Goal: Information Seeking & Learning: Check status

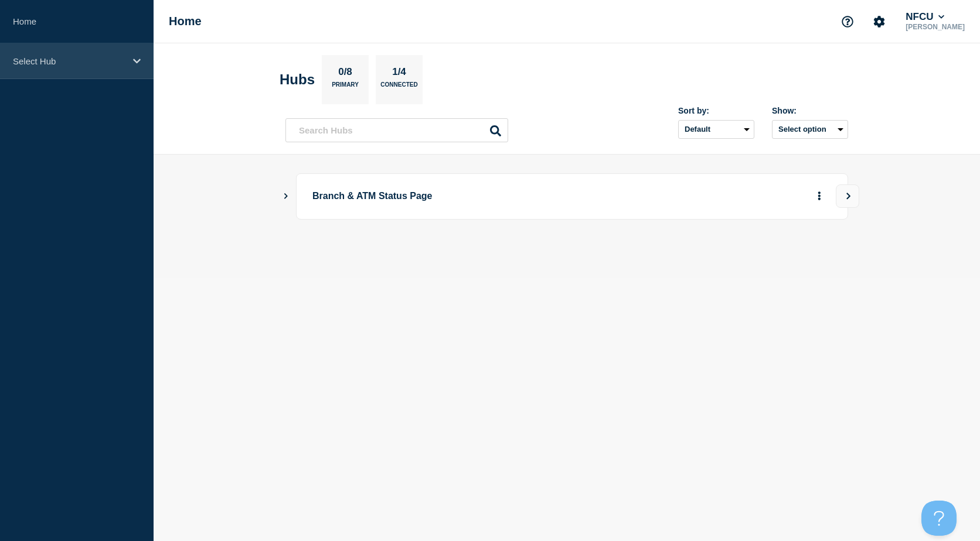
click at [93, 57] on p "Select Hub" at bounding box center [69, 61] width 112 height 10
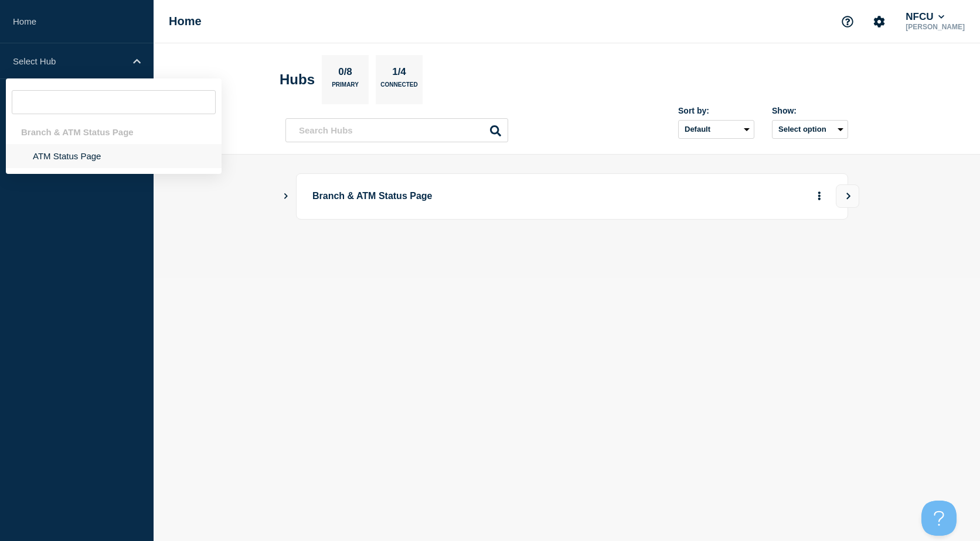
click at [100, 162] on li "ATM Status Page" at bounding box center [114, 156] width 216 height 24
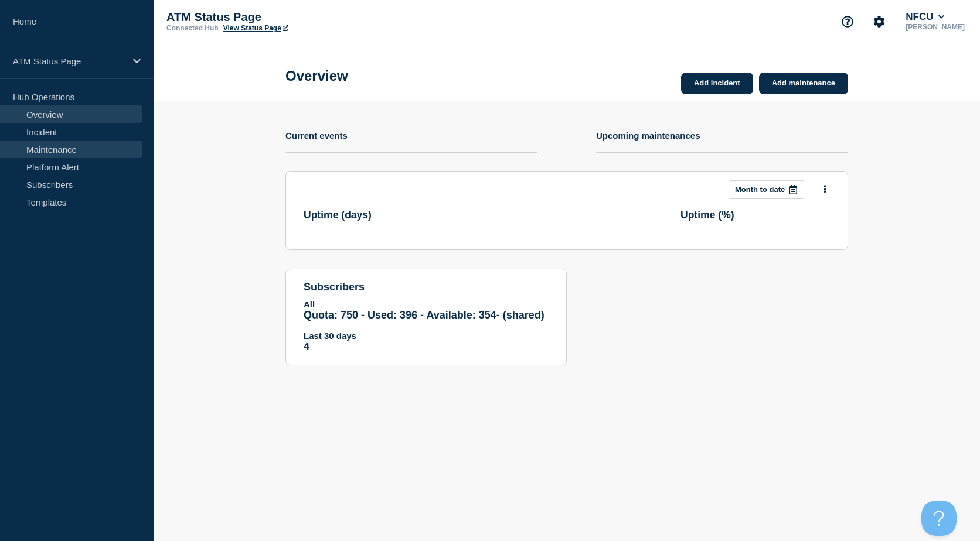
click at [70, 148] on link "Maintenance" at bounding box center [71, 150] width 142 height 18
click at [70, 135] on link "Incident" at bounding box center [71, 132] width 142 height 18
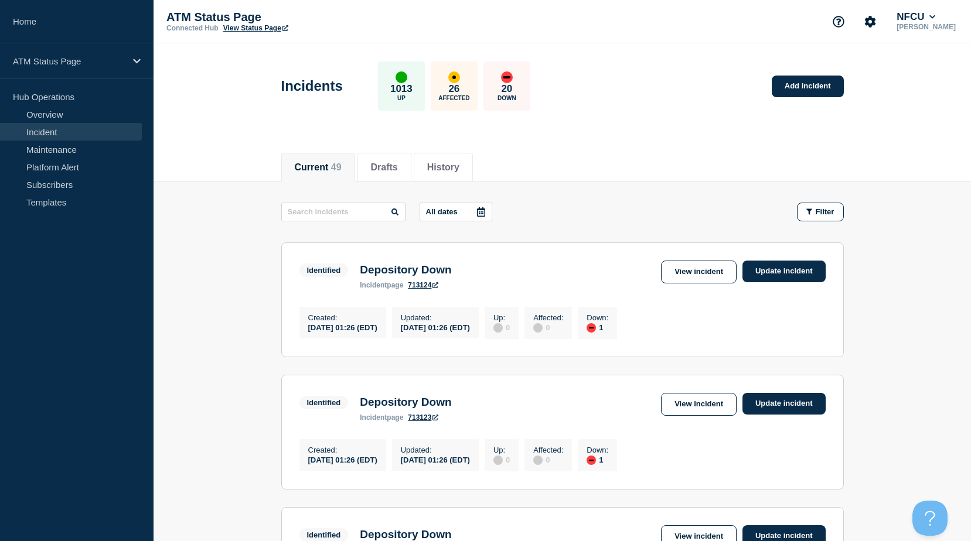
click at [483, 212] on icon at bounding box center [481, 211] width 8 height 9
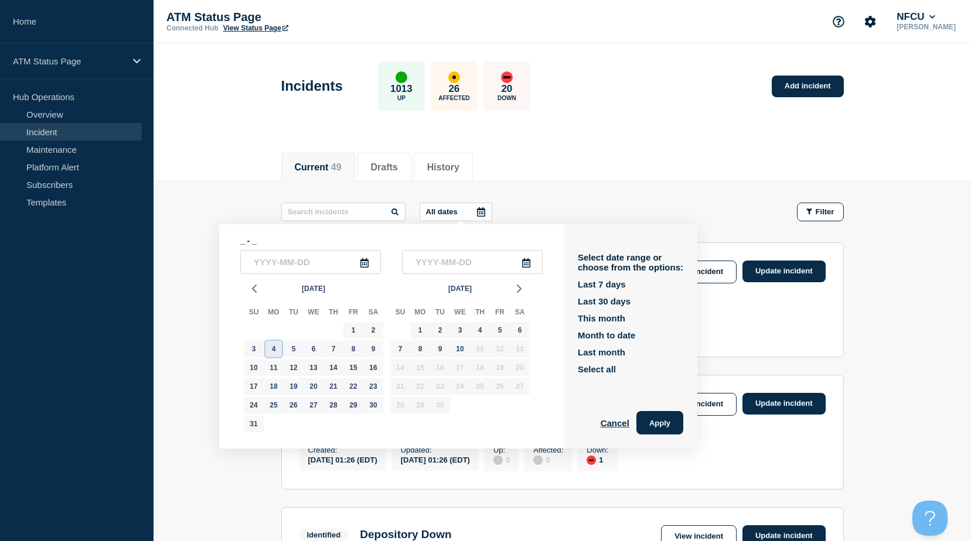
click at [279, 350] on div "4" at bounding box center [273, 349] width 16 height 16
type input "[DATE]"
click at [277, 349] on div "4" at bounding box center [273, 349] width 16 height 16
type input "2025-08-04"
click at [605, 175] on div "Current 49 Drafts History" at bounding box center [562, 161] width 562 height 40
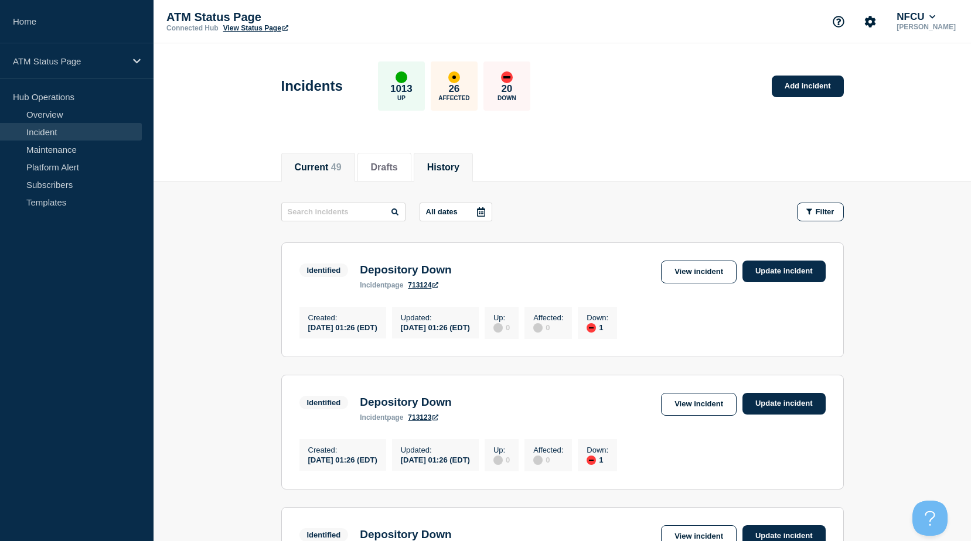
click at [459, 164] on button "History" at bounding box center [443, 167] width 32 height 11
click at [476, 211] on div at bounding box center [480, 212] width 21 height 18
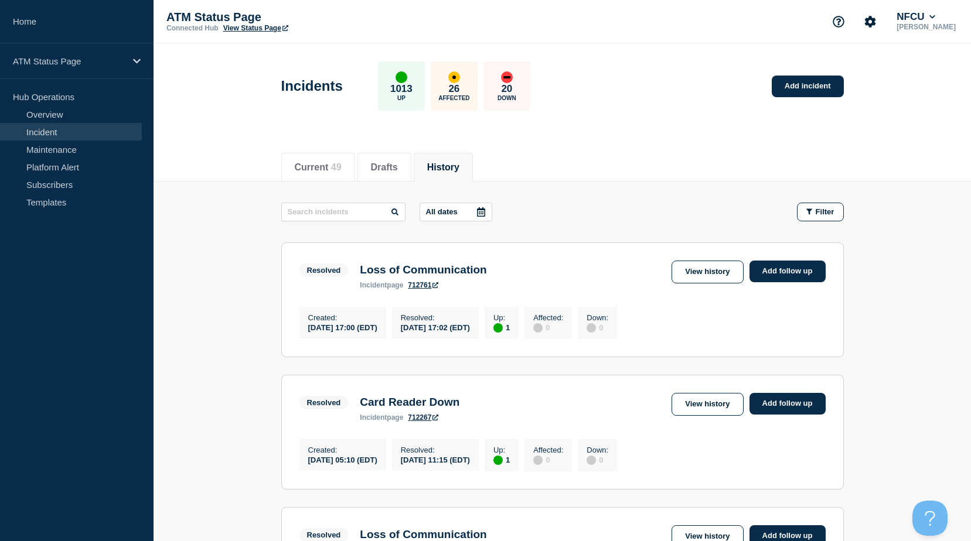
click at [482, 211] on icon at bounding box center [480, 211] width 9 height 9
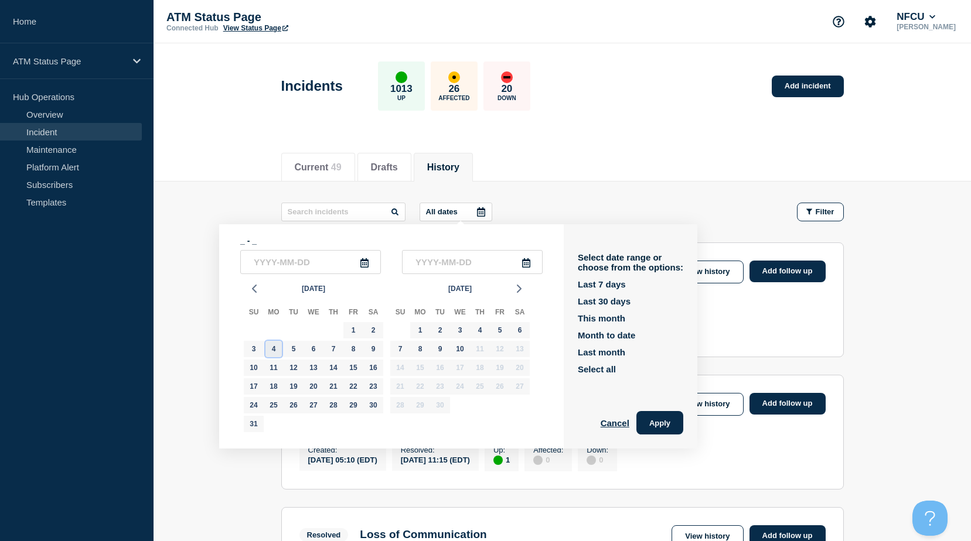
click at [275, 350] on div "4" at bounding box center [273, 349] width 16 height 16
type input "2025-08-04"
click at [275, 348] on div "4" at bounding box center [273, 349] width 16 height 16
type input "2025-08-04"
click at [479, 331] on div "4" at bounding box center [480, 330] width 16 height 16
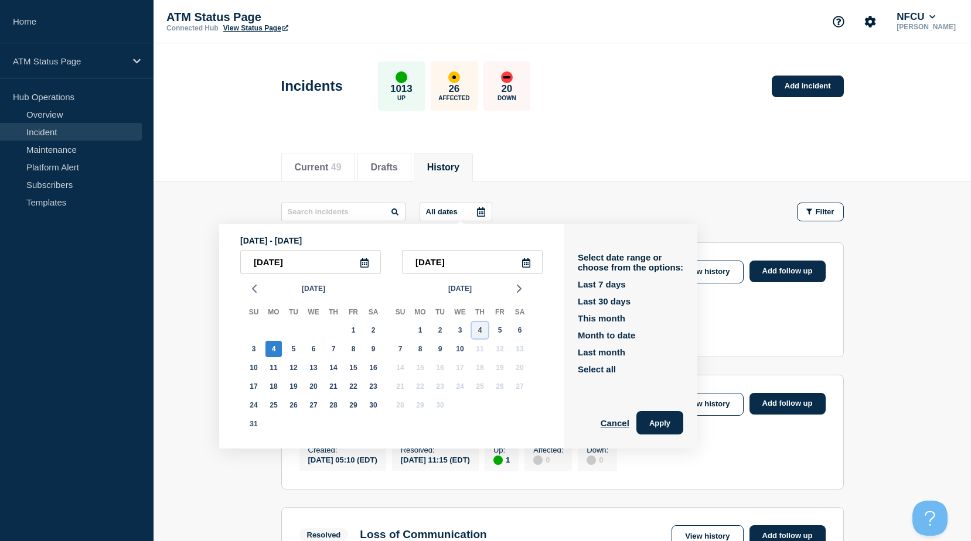
type input "2025-09-04"
click at [479, 331] on div "4" at bounding box center [480, 330] width 16 height 16
type input "2025-09-04"
click at [676, 425] on button "Apply" at bounding box center [659, 422] width 47 height 23
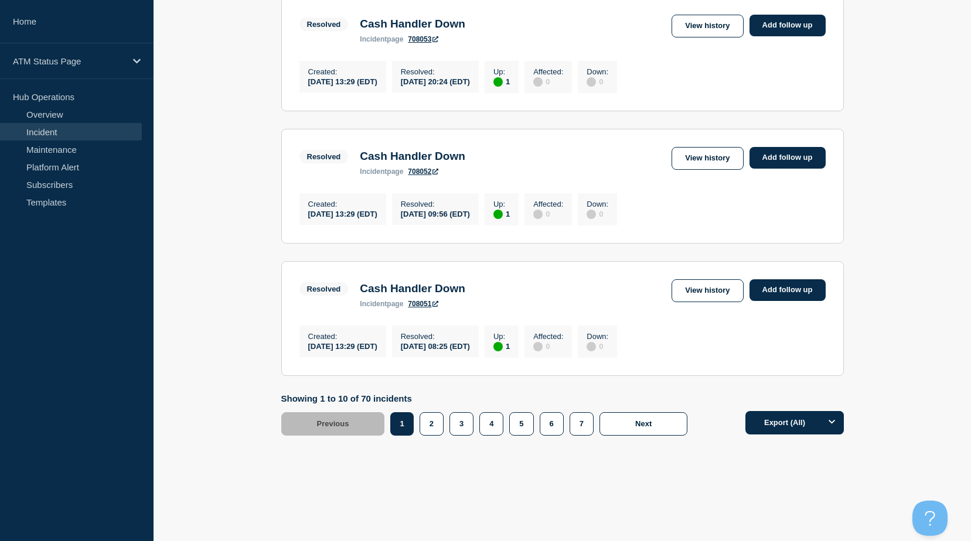
scroll to position [1214, 0]
click at [438, 430] on button "2" at bounding box center [431, 423] width 24 height 23
click at [428, 424] on button "2" at bounding box center [431, 423] width 24 height 23
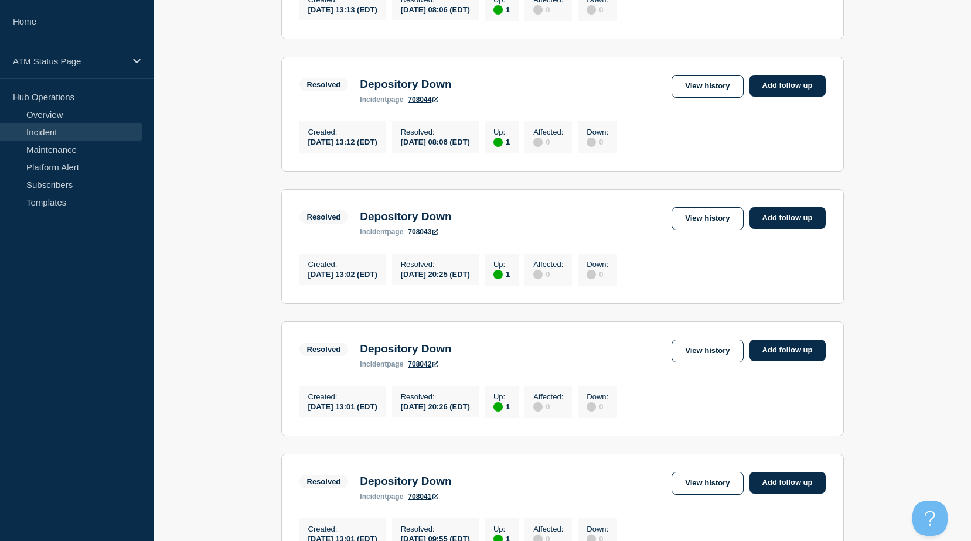
scroll to position [1214, 0]
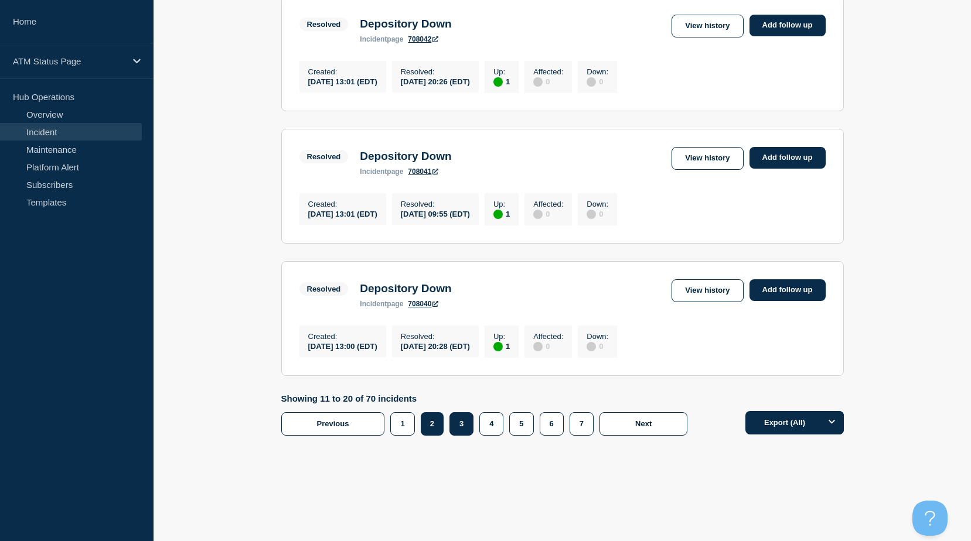
click at [468, 419] on button "3" at bounding box center [461, 423] width 24 height 23
click at [464, 421] on button "3" at bounding box center [461, 423] width 24 height 23
click at [485, 411] on div "Showing 21 to 30 of 70 incidents Previous Page 1 Page 2 Page 3 Page 4 Page 5 Pa…" at bounding box center [487, 415] width 412 height 42
click at [489, 425] on button "4" at bounding box center [491, 423] width 24 height 23
click at [492, 422] on button "4" at bounding box center [491, 423] width 24 height 23
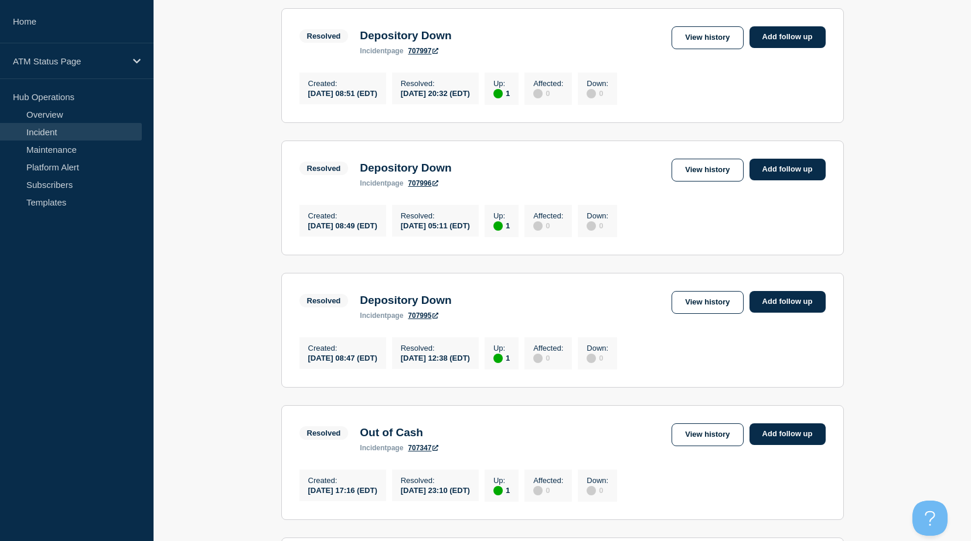
scroll to position [800, 0]
